Goal: Task Accomplishment & Management: Manage account settings

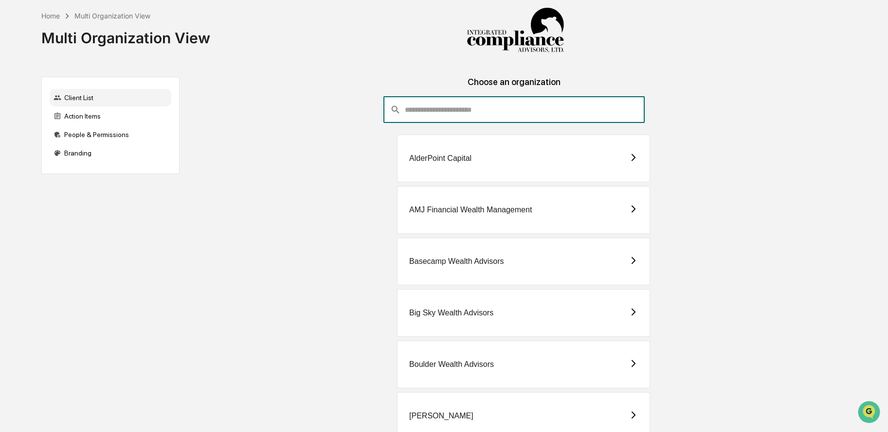
click at [431, 110] on input "consultant-dashboard__filter-organizations-search-bar" at bounding box center [525, 110] width 240 height 26
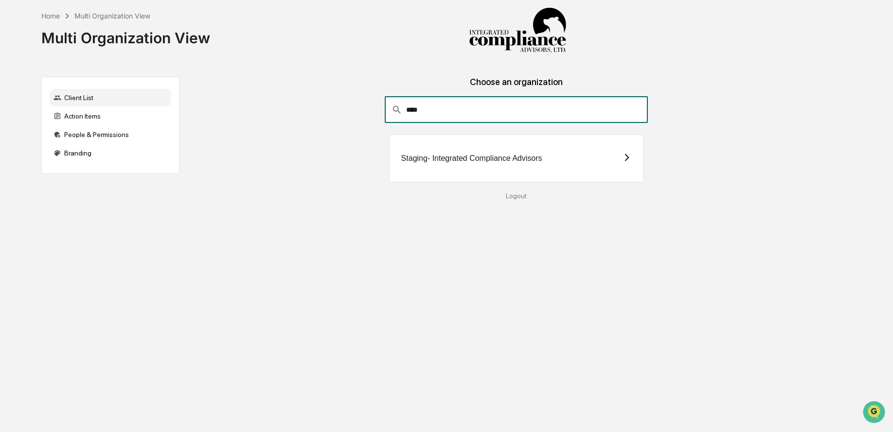
type input "****"
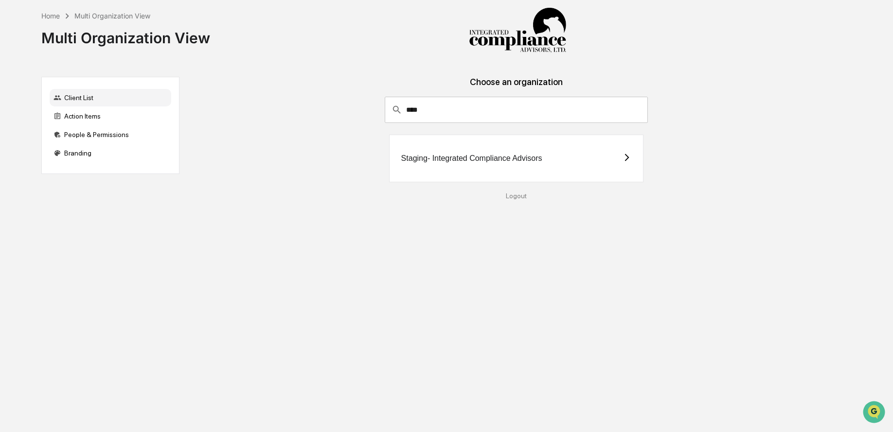
click at [428, 156] on div "Staging- Integrated Compliance Advisors" at bounding box center [471, 158] width 141 height 9
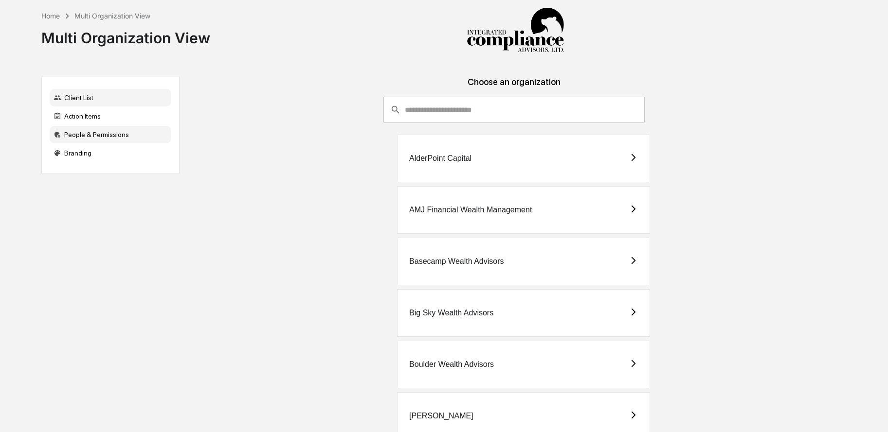
click at [88, 137] on div "People & Permissions" at bounding box center [111, 135] width 122 height 18
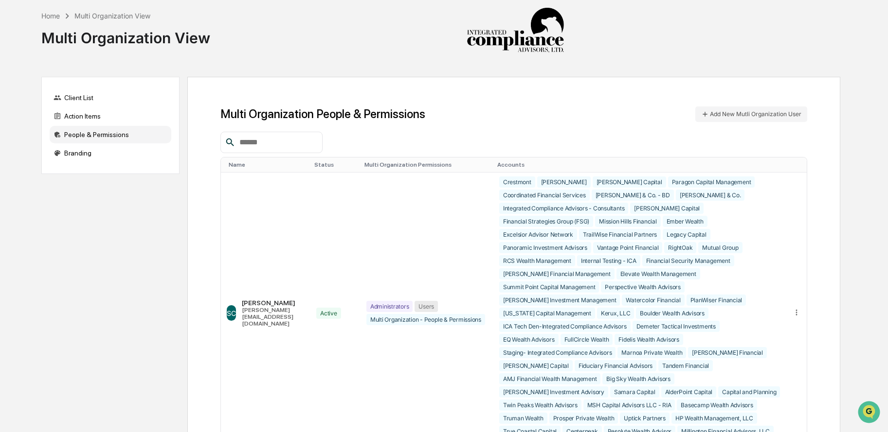
click at [295, 143] on input "text" at bounding box center [276, 142] width 83 height 13
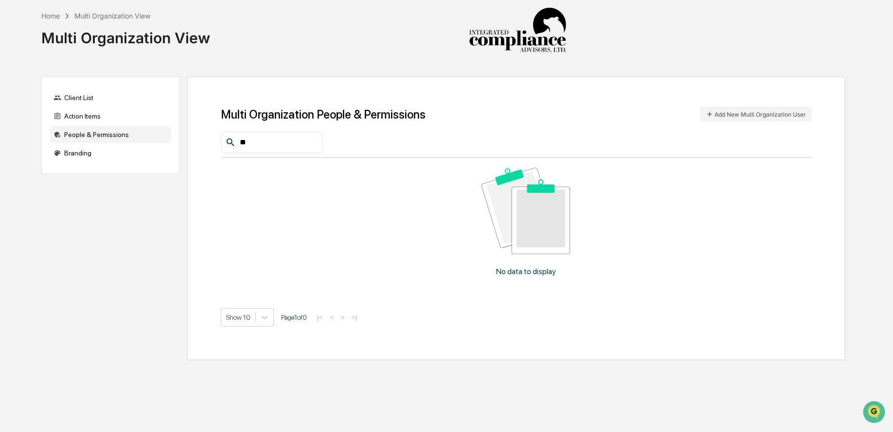
type input "*"
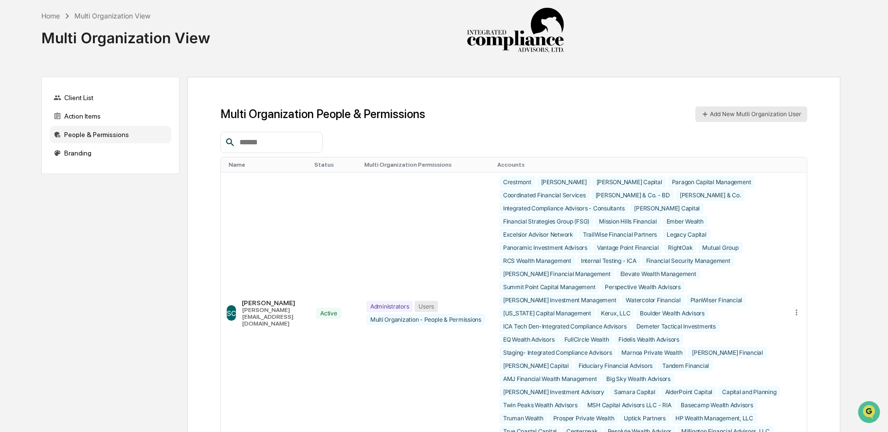
click at [787, 114] on button "Add New Mutli Organization User" at bounding box center [751, 115] width 112 height 16
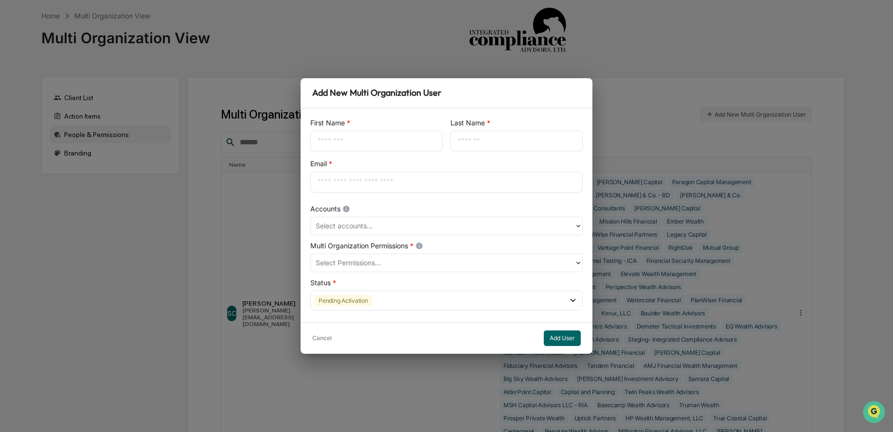
click at [341, 135] on div "​" at bounding box center [376, 141] width 132 height 20
click at [339, 137] on input "text" at bounding box center [377, 141] width 118 height 10
type input "*******"
type input "******"
click at [359, 185] on input "text" at bounding box center [447, 182] width 258 height 10
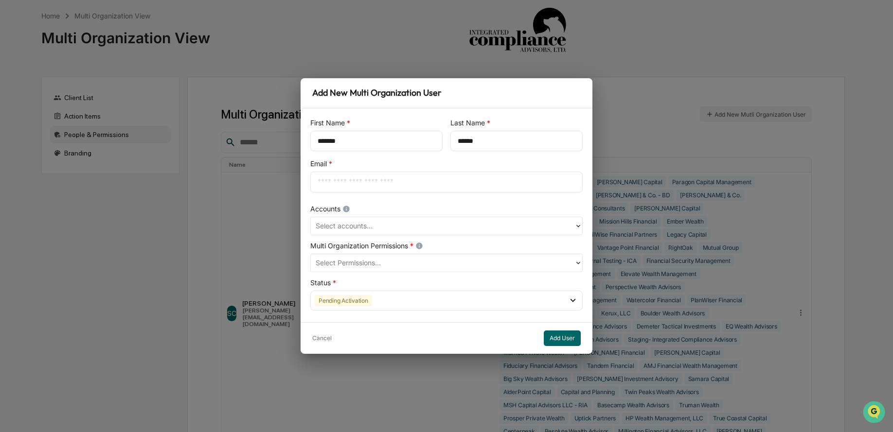
paste input "**********"
type input "**********"
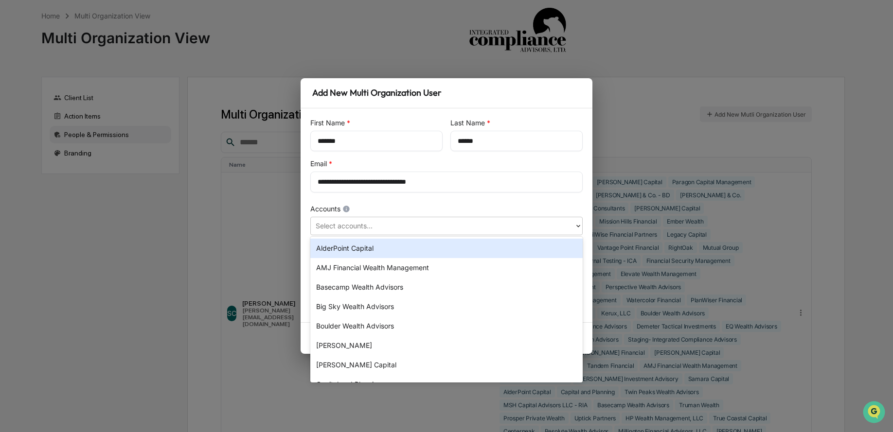
click at [370, 227] on div at bounding box center [443, 225] width 254 height 11
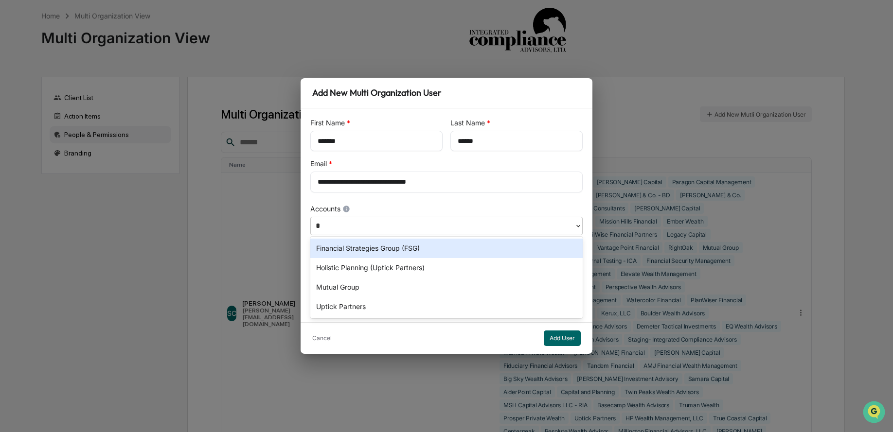
type input "**"
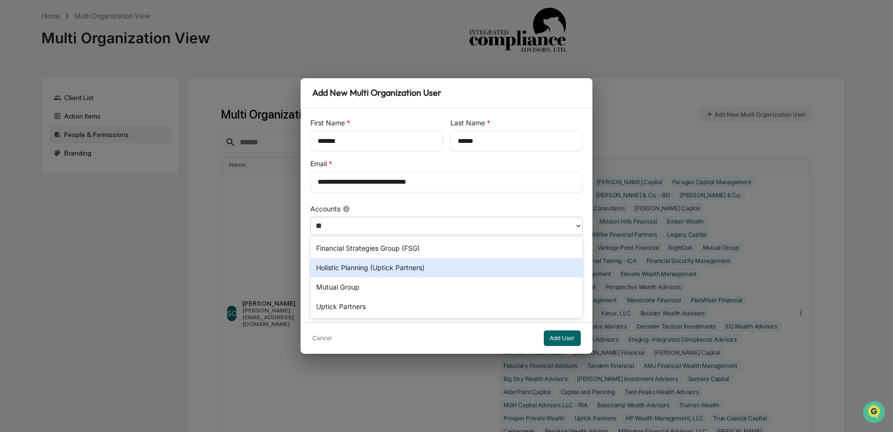
click at [380, 271] on div "Holistic Planning (Uptick Partners)" at bounding box center [446, 267] width 272 height 19
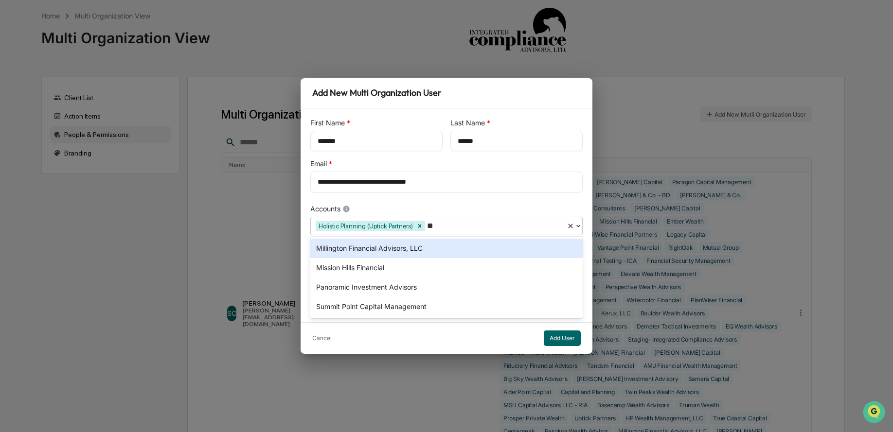
type input "***"
click at [446, 249] on div "Millington Financial Advisors, LLC" at bounding box center [446, 248] width 272 height 19
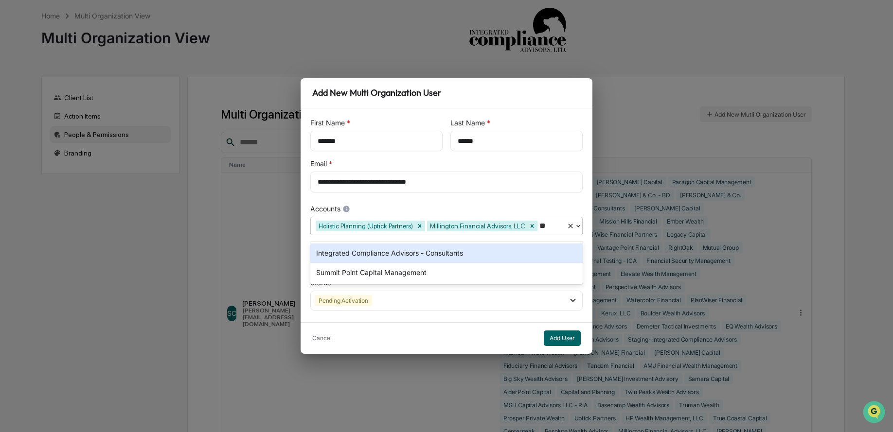
type input "***"
click at [400, 258] on div "Summit Point Capital Management" at bounding box center [446, 253] width 272 height 19
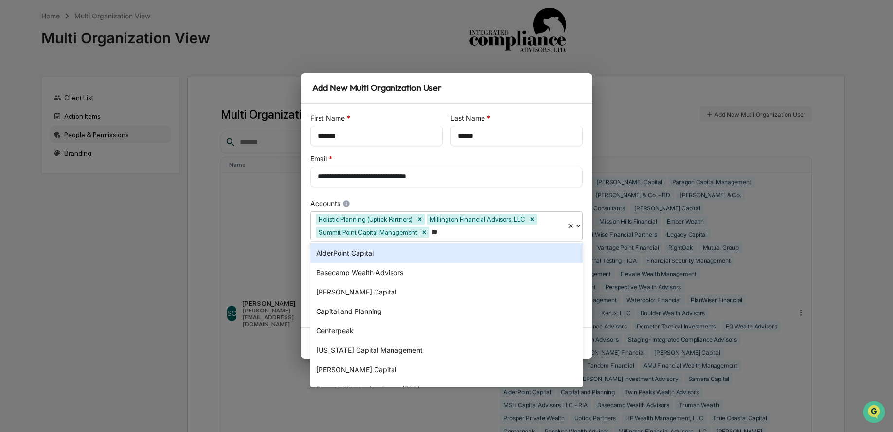
type input "***"
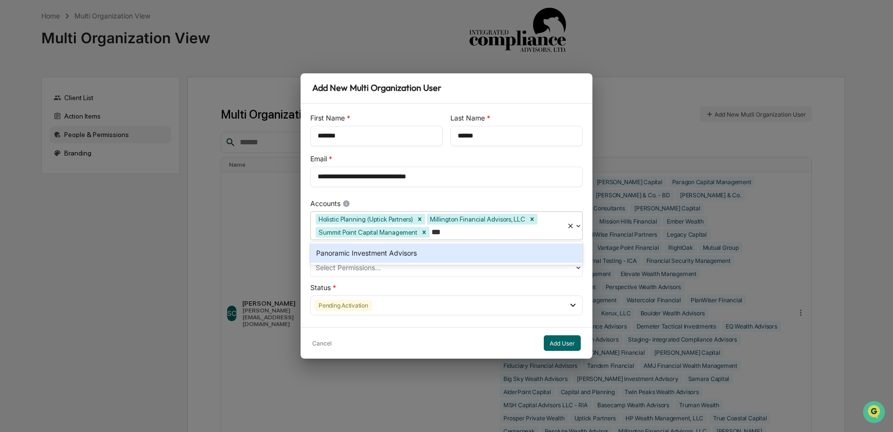
click at [481, 256] on div "Panoramic Investment Advisors" at bounding box center [446, 253] width 272 height 19
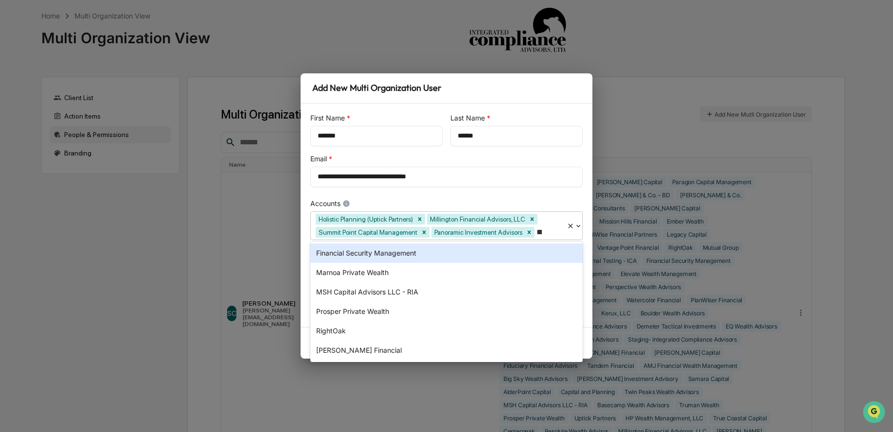
type input "****"
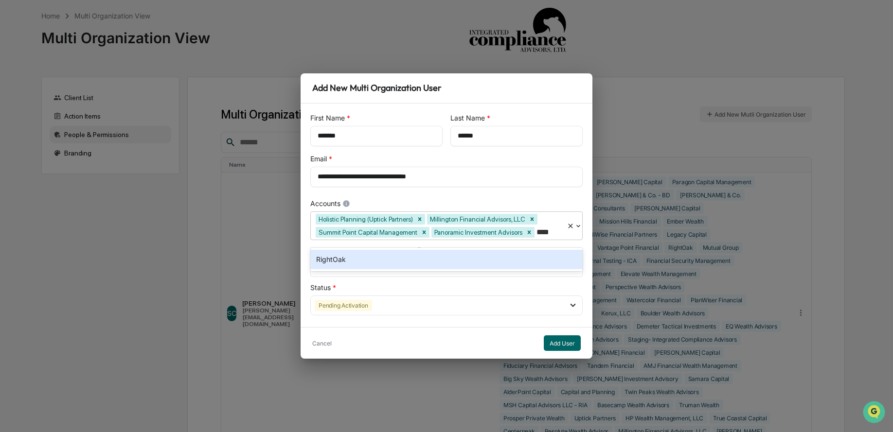
click at [440, 267] on div "RightOak" at bounding box center [446, 259] width 272 height 19
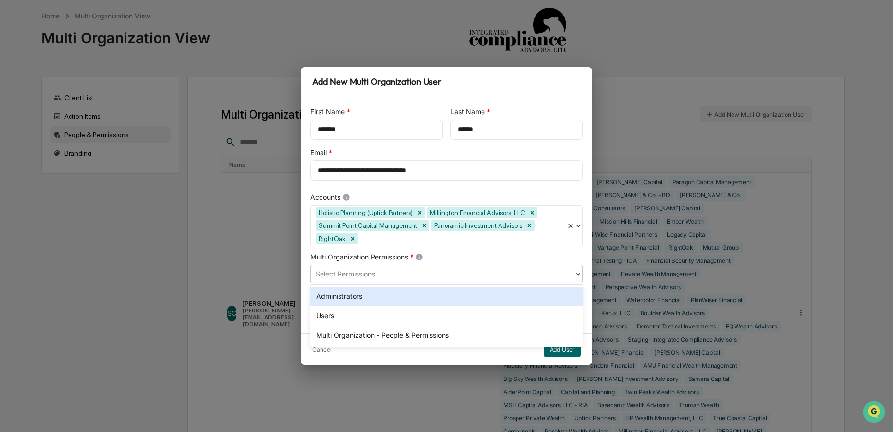
click at [397, 277] on div at bounding box center [443, 274] width 254 height 11
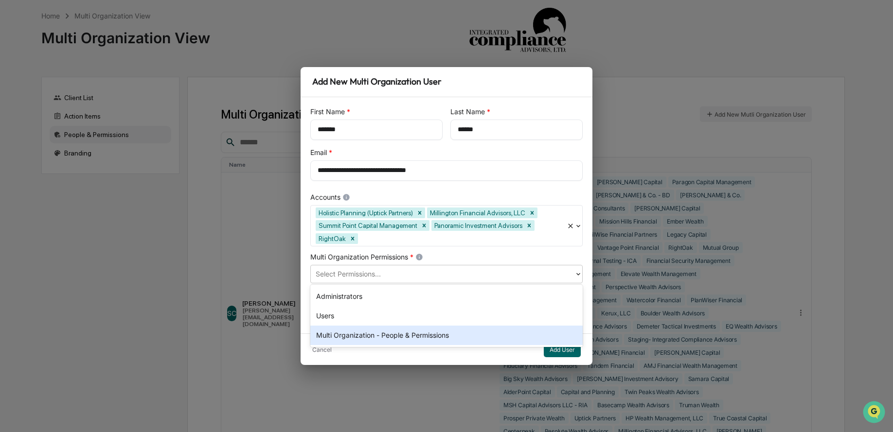
click at [388, 336] on div "Multi Organization - People & Permissions" at bounding box center [446, 335] width 272 height 19
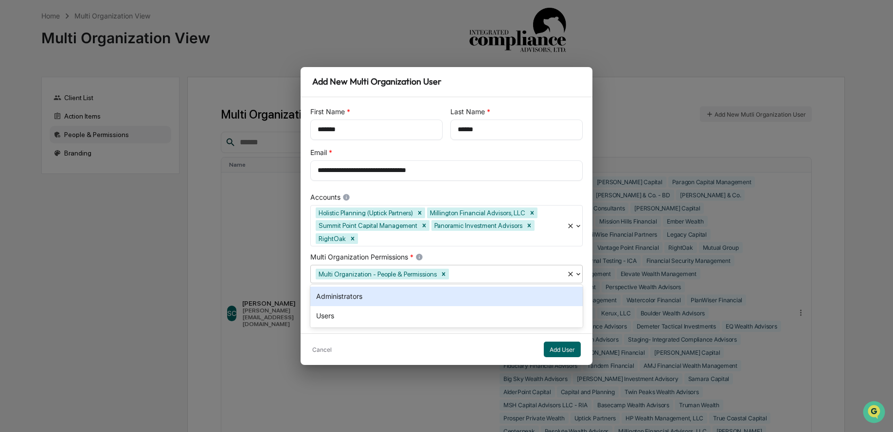
click at [563, 256] on div "Multi Organization Permissions *" at bounding box center [446, 257] width 272 height 10
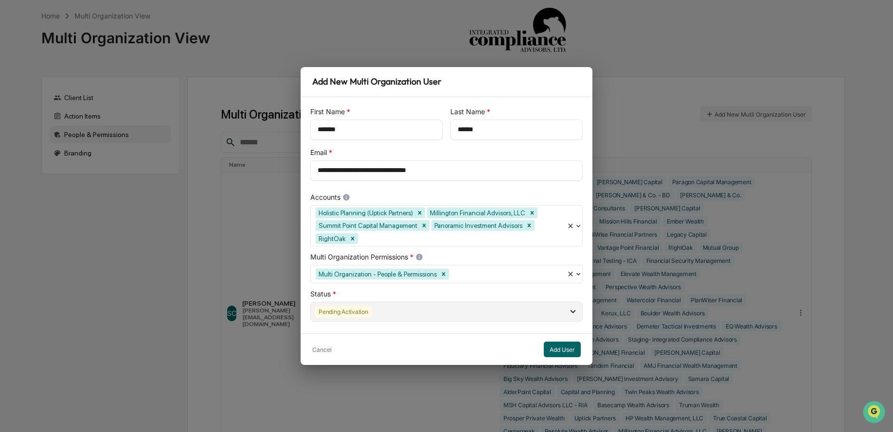
click at [431, 309] on div "Pending Activation" at bounding box center [446, 312] width 272 height 20
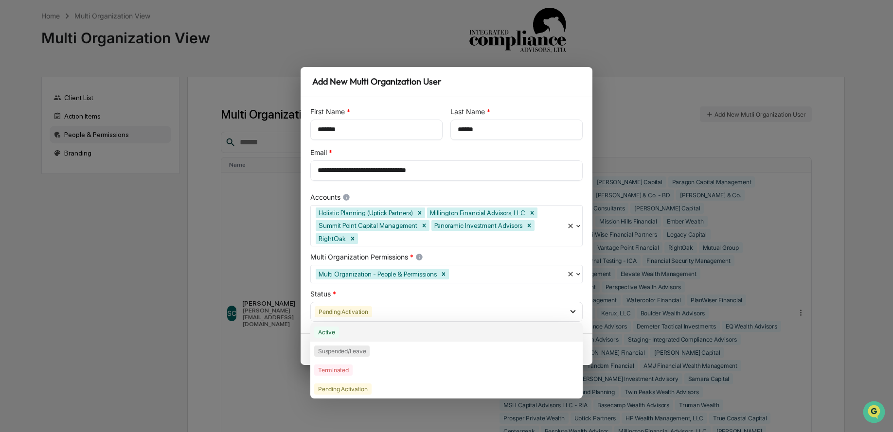
click at [424, 327] on div "Active" at bounding box center [446, 332] width 272 height 19
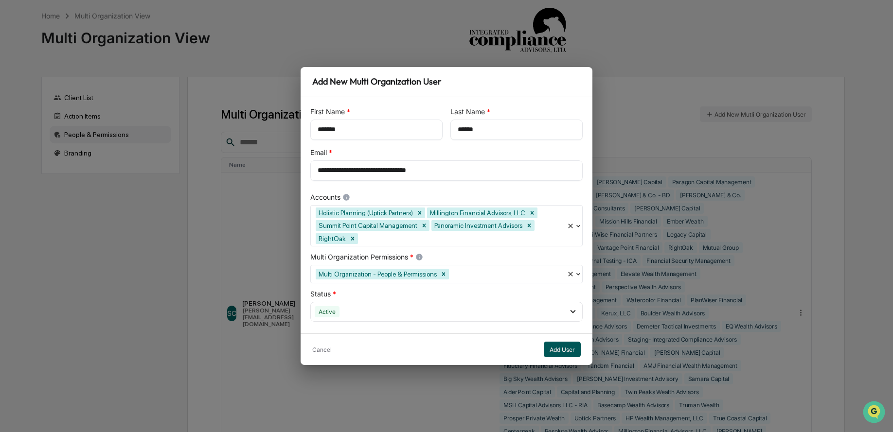
click at [565, 352] on button "Add User" at bounding box center [562, 350] width 37 height 16
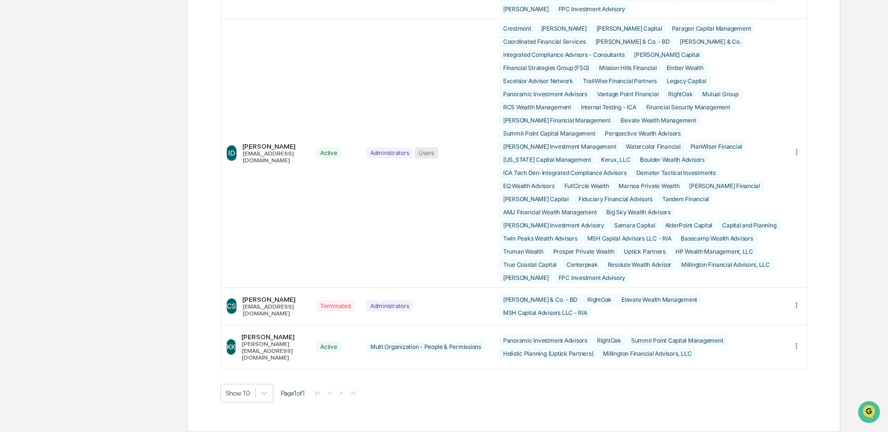
scroll to position [1927, 0]
click at [794, 351] on icon at bounding box center [796, 346] width 9 height 9
click at [758, 363] on div "Edit Accounts" at bounding box center [759, 361] width 68 height 9
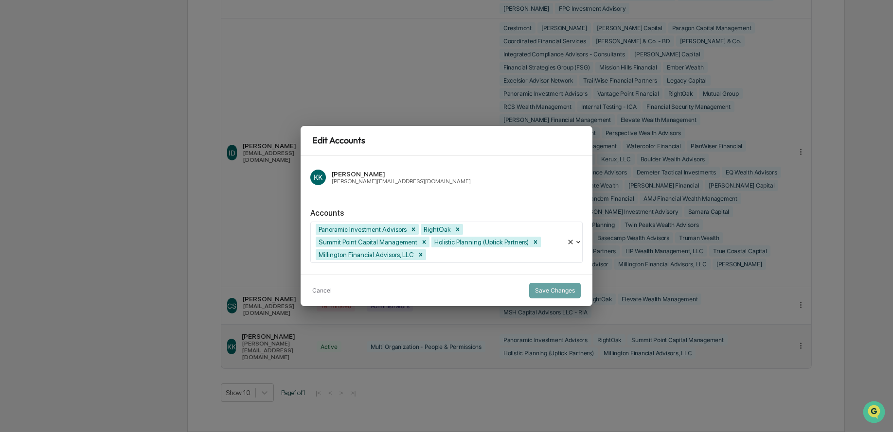
click at [332, 289] on div "Cancel Save Changes" at bounding box center [447, 291] width 292 height 32
click at [319, 292] on button "Cancel" at bounding box center [321, 291] width 19 height 16
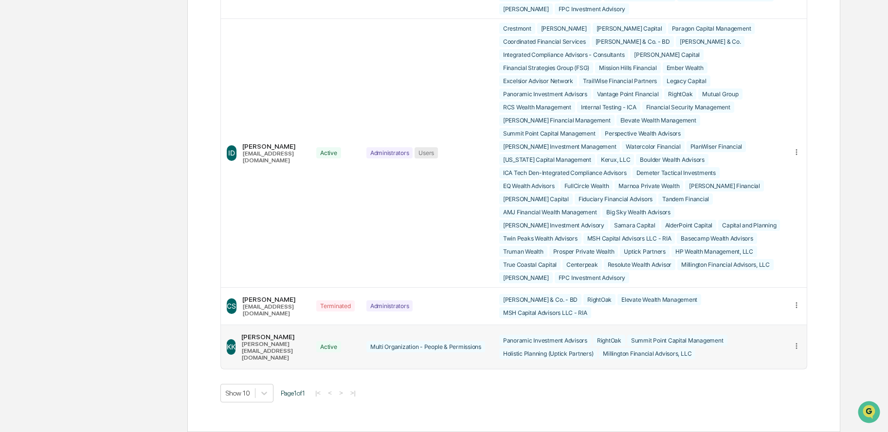
click at [791, 350] on td at bounding box center [796, 347] width 21 height 44
click at [799, 349] on icon at bounding box center [796, 346] width 9 height 9
click at [767, 379] on div "Change Status" at bounding box center [759, 377] width 68 height 9
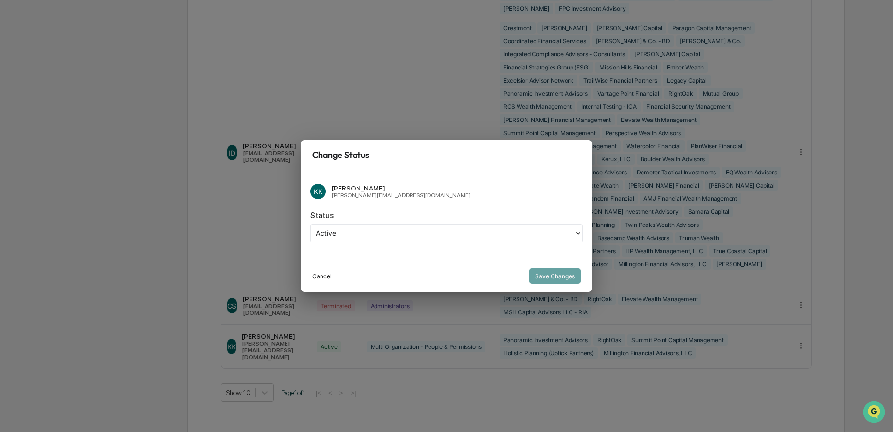
click at [325, 277] on button "Cancel" at bounding box center [321, 277] width 19 height 16
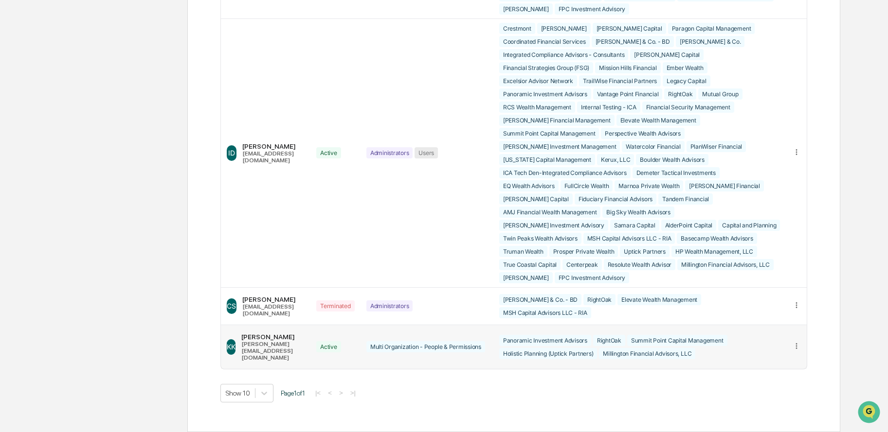
click at [283, 351] on div "[PERSON_NAME][EMAIL_ADDRESS][DOMAIN_NAME]" at bounding box center [272, 351] width 63 height 20
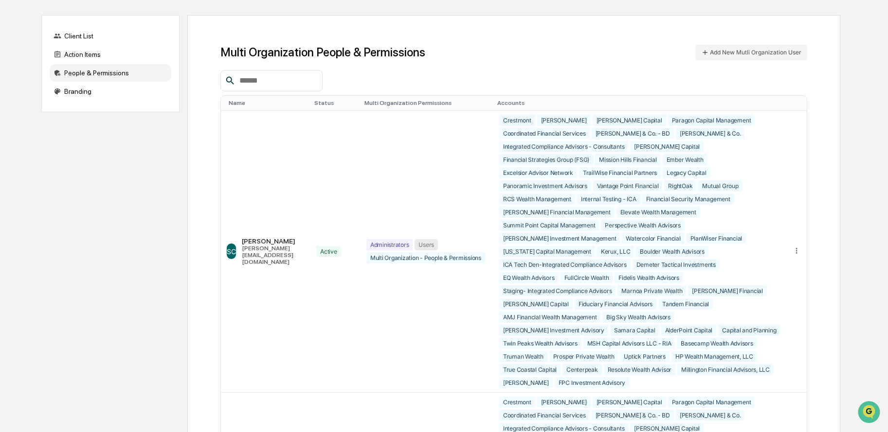
scroll to position [0, 0]
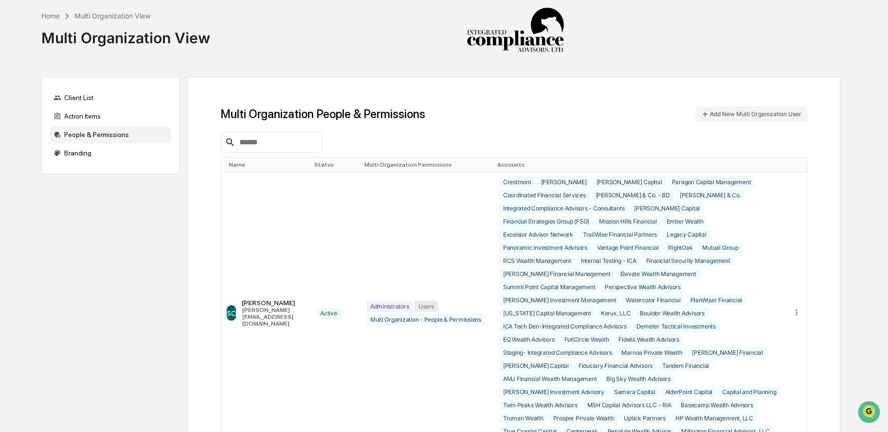
click at [117, 136] on div "People & Permissions" at bounding box center [111, 135] width 122 height 18
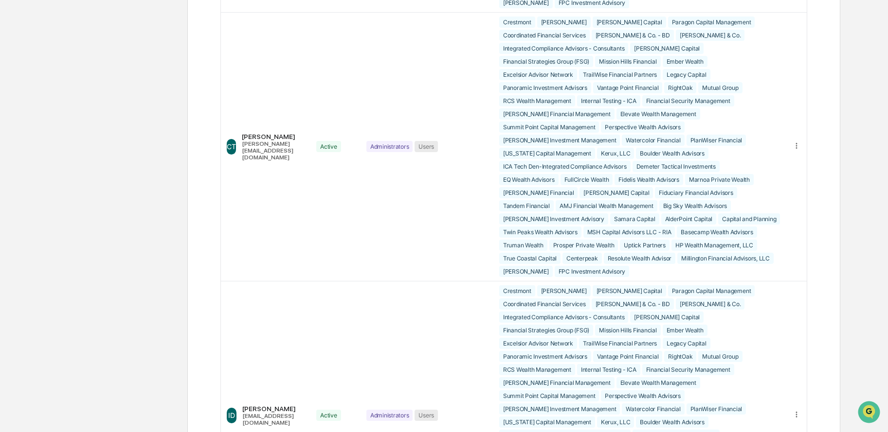
scroll to position [1927, 0]
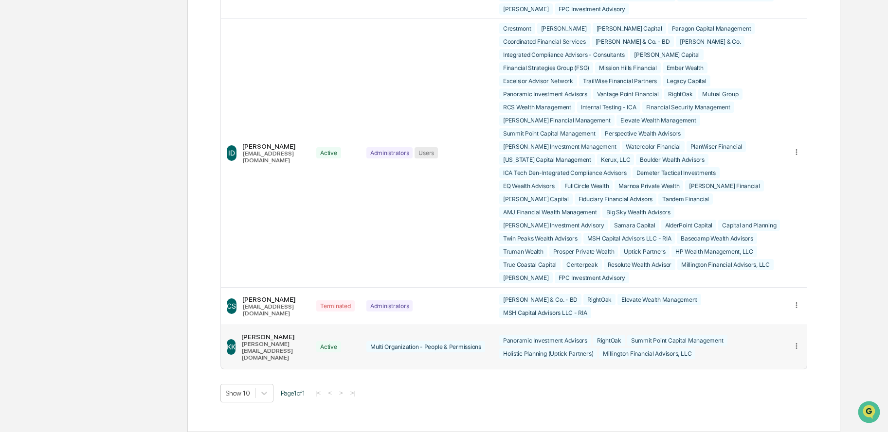
click at [797, 353] on div at bounding box center [796, 347] width 9 height 11
click at [779, 377] on div "Change Status" at bounding box center [759, 377] width 68 height 9
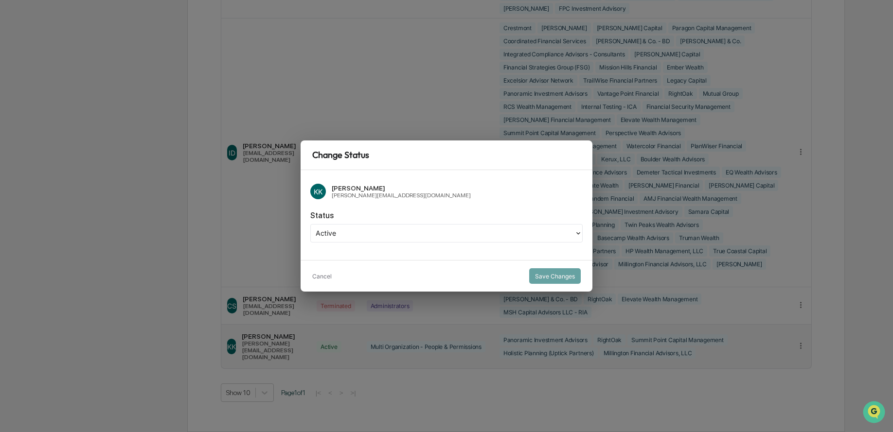
click at [539, 247] on div "KK [PERSON_NAME] [PERSON_NAME][EMAIL_ADDRESS][DOMAIN_NAME] Status Active" at bounding box center [447, 215] width 292 height 90
click at [538, 238] on div "Active" at bounding box center [443, 234] width 254 height 12
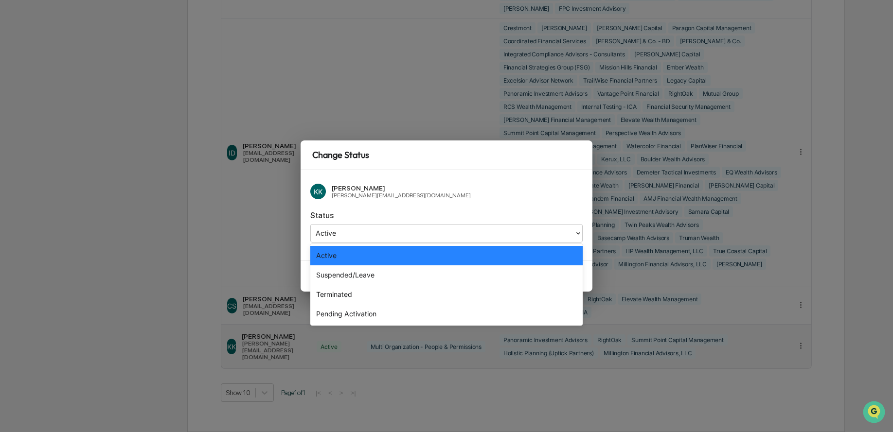
click at [526, 255] on div "Active" at bounding box center [446, 255] width 272 height 19
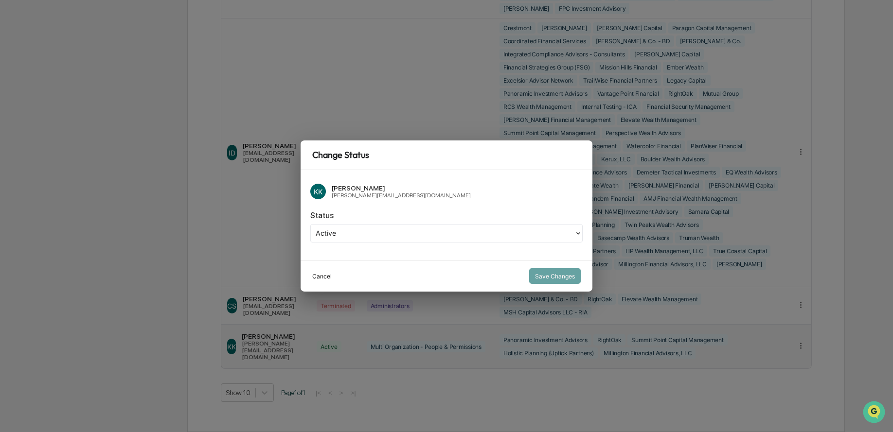
click at [326, 273] on button "Cancel" at bounding box center [321, 277] width 19 height 16
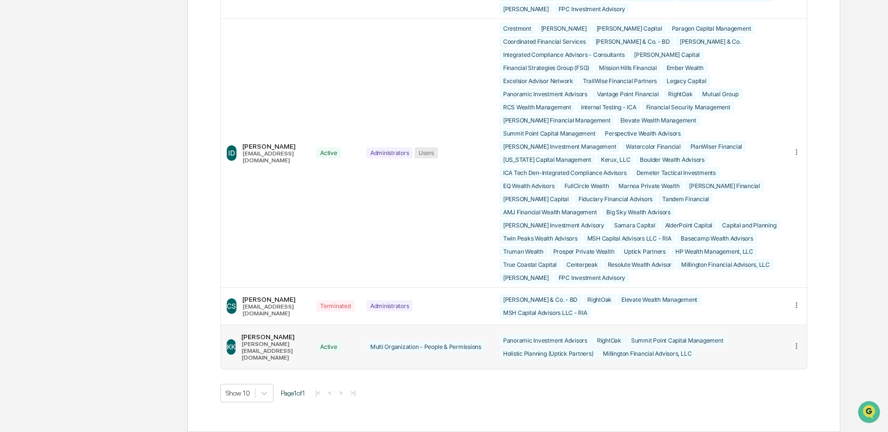
click at [795, 347] on icon at bounding box center [796, 346] width 9 height 9
click at [770, 399] on div "Change Name/Email" at bounding box center [759, 394] width 68 height 9
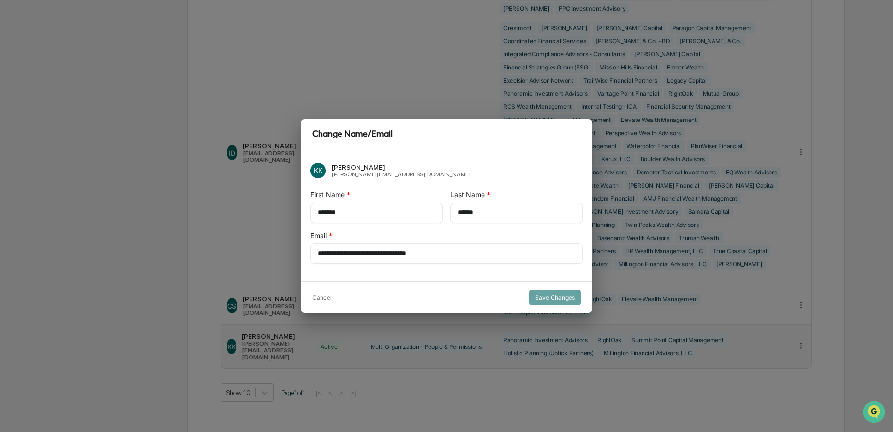
click at [333, 295] on div "Cancel Save Changes" at bounding box center [447, 298] width 292 height 32
click at [326, 296] on button "Cancel" at bounding box center [321, 298] width 19 height 16
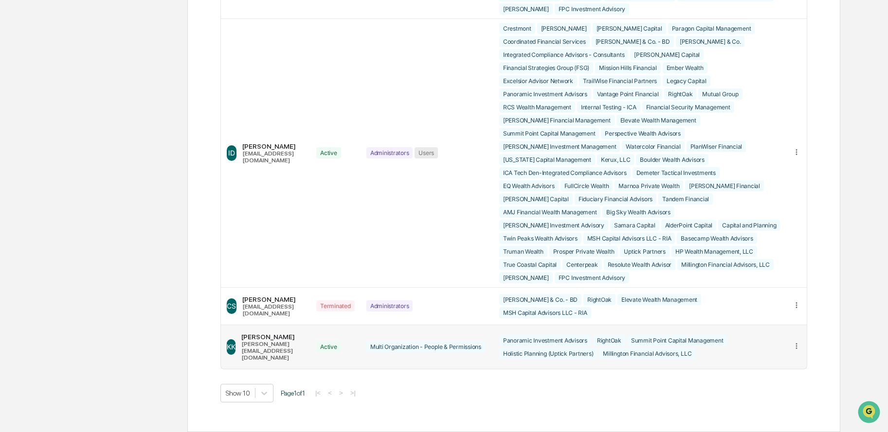
click at [475, 351] on div "Multi Organization - People & Permissions" at bounding box center [425, 347] width 119 height 11
click at [793, 348] on icon at bounding box center [796, 346] width 9 height 9
click at [787, 358] on div "Edit Accounts" at bounding box center [759, 361] width 84 height 17
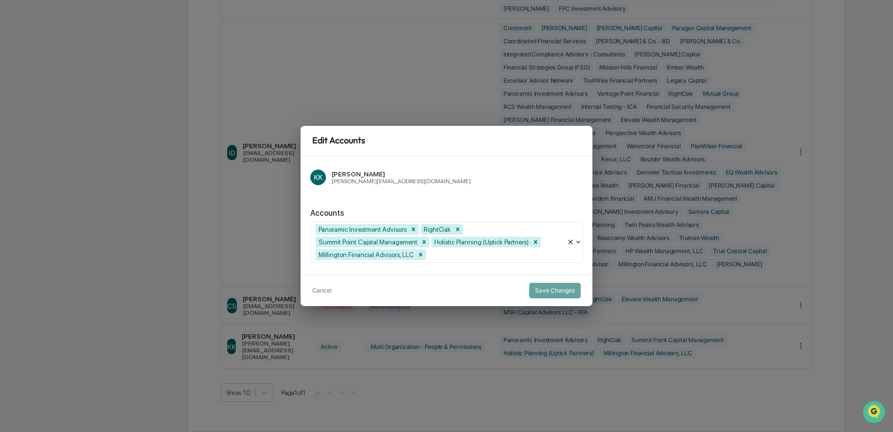
click at [559, 254] on div at bounding box center [495, 255] width 134 height 11
click at [553, 280] on div "Cancel Save Changes" at bounding box center [447, 291] width 292 height 32
click at [319, 287] on button "Cancel" at bounding box center [321, 291] width 19 height 16
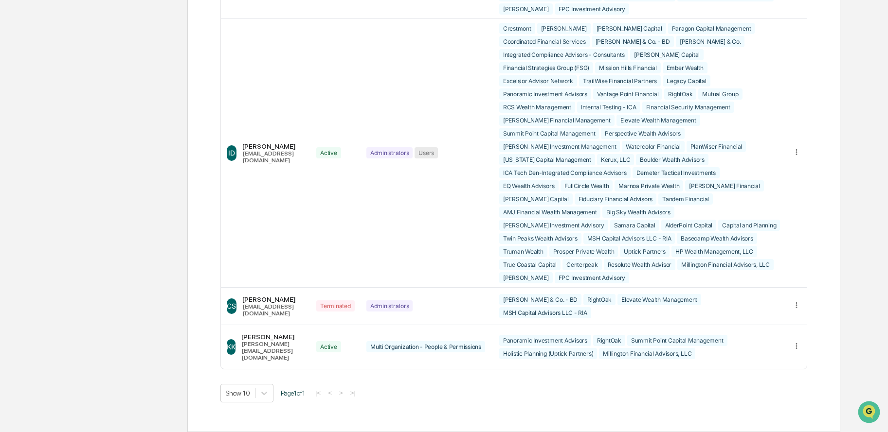
click at [796, 351] on icon at bounding box center [796, 346] width 9 height 9
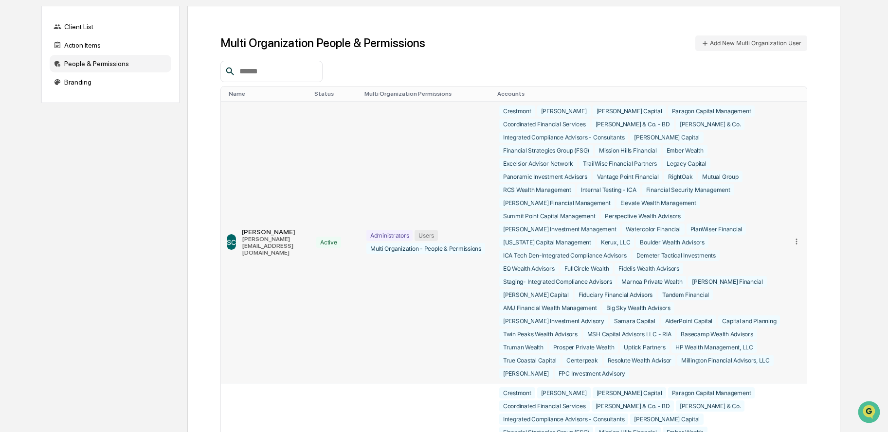
scroll to position [0, 0]
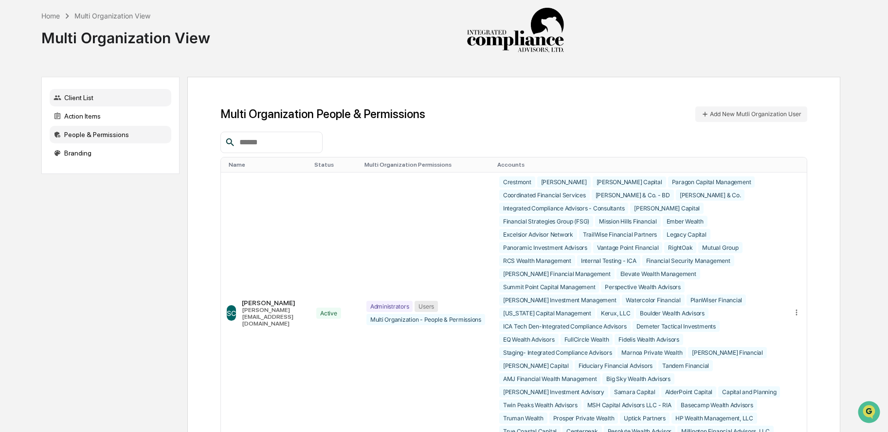
click at [98, 93] on div "Client List" at bounding box center [111, 98] width 122 height 18
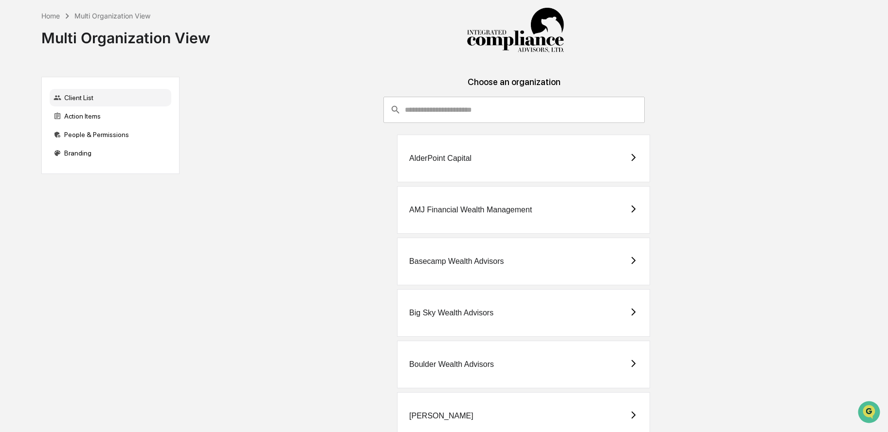
click at [547, 104] on input "consultant-dashboard__filter-organizations-search-bar" at bounding box center [525, 110] width 240 height 26
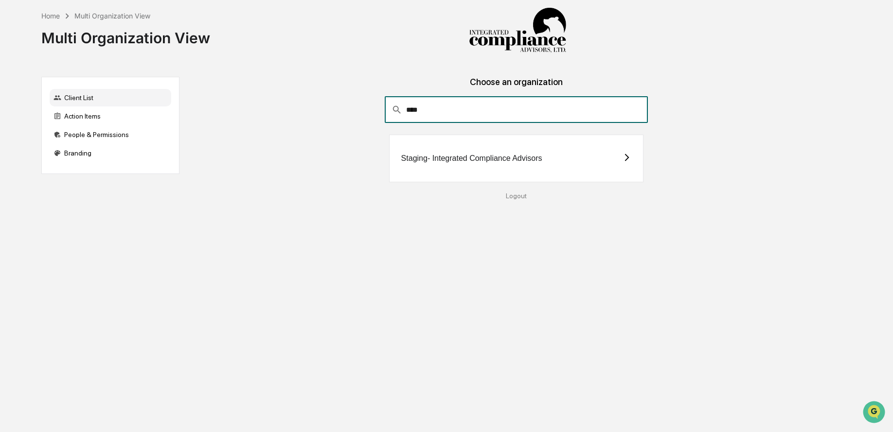
type input "****"
click at [540, 153] on div "Staging- Integrated Compliance Advisors" at bounding box center [516, 159] width 254 height 48
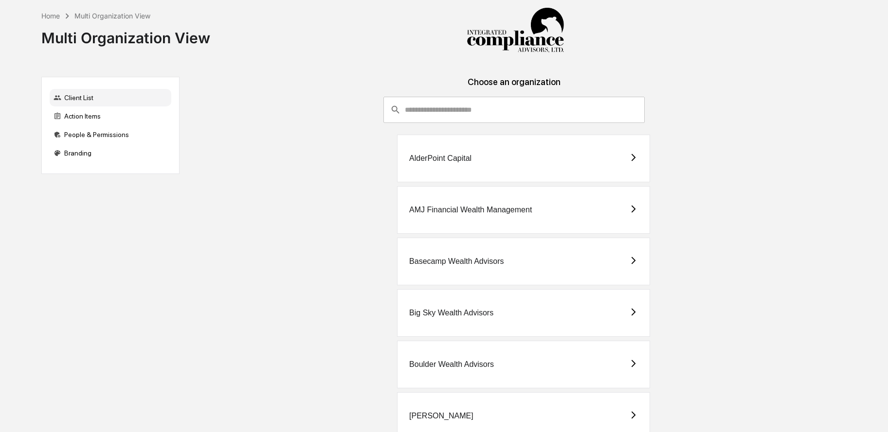
click at [458, 107] on input "consultant-dashboard__filter-organizations-search-bar" at bounding box center [525, 110] width 240 height 26
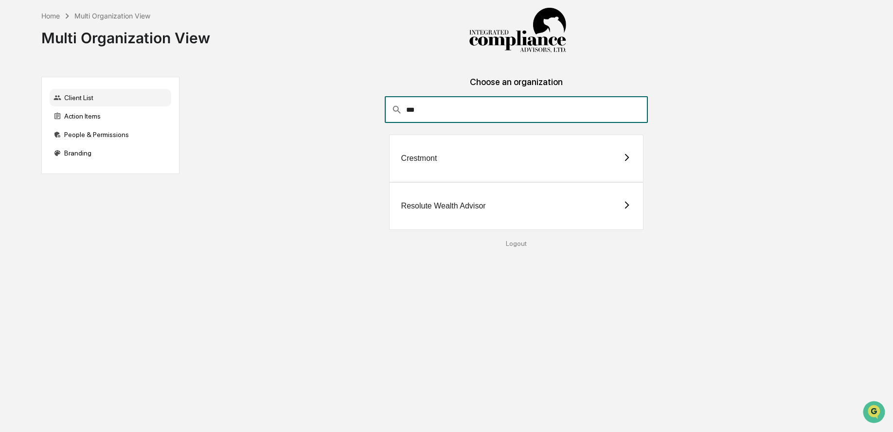
type input "***"
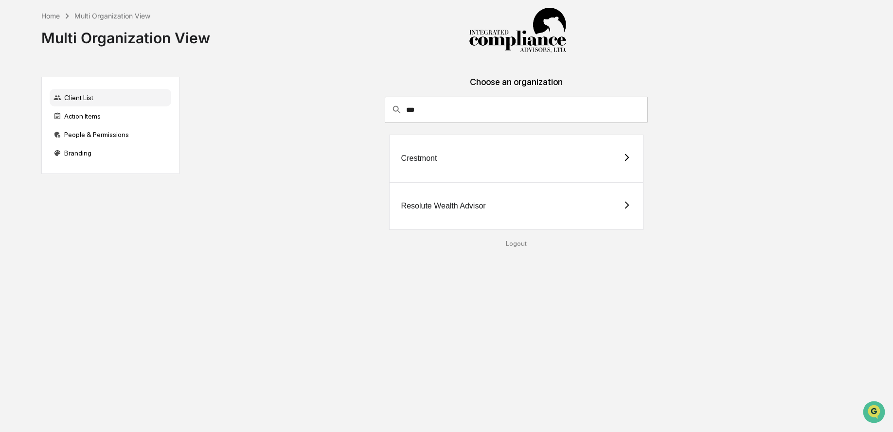
click at [447, 198] on div "Resolute Wealth Advisor" at bounding box center [516, 206] width 254 height 48
